Goal: Transaction & Acquisition: Book appointment/travel/reservation

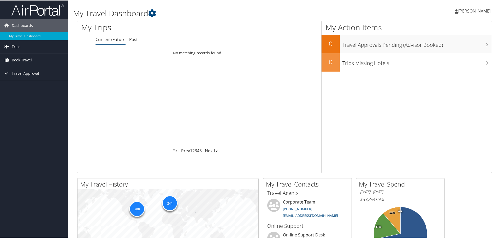
click at [21, 61] on span "Book Travel" at bounding box center [22, 59] width 20 height 13
click at [34, 86] on link "Book/Manage Online Trips" at bounding box center [34, 86] width 68 height 8
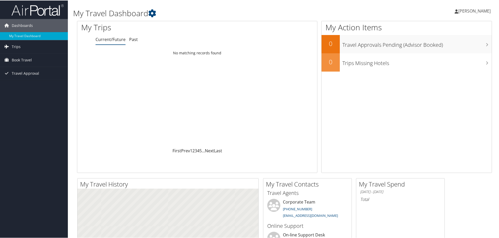
click at [235, 106] on div "Loading... No matching records found" at bounding box center [197, 97] width 240 height 99
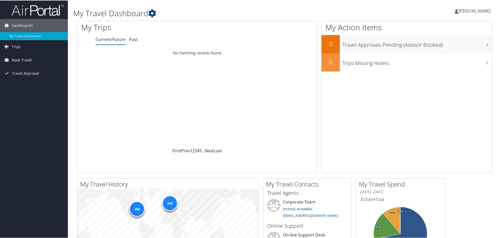
click at [195, 85] on div "Loading... No matching records found" at bounding box center [197, 97] width 240 height 99
drag, startPoint x: 31, startPoint y: 101, endPoint x: 33, endPoint y: 91, distance: 10.3
click at [31, 101] on div "Dashboards My Travel Dashboard Trips Current/Future Trips Past Trips Trips Miss…" at bounding box center [250, 197] width 501 height 394
click at [17, 59] on span "Book Travel" at bounding box center [22, 59] width 20 height 13
click at [30, 120] on div "Dashboards My Travel Dashboard Trips Current/Future Trips Past Trips Trips Miss…" at bounding box center [250, 197] width 501 height 394
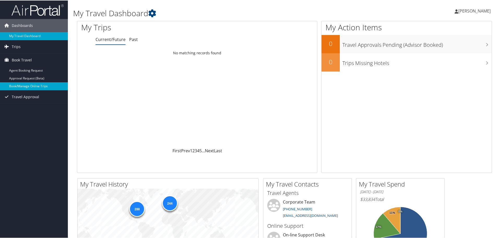
click at [20, 85] on link "Book/Manage Online Trips" at bounding box center [34, 86] width 68 height 8
